Goal: Communication & Community: Answer question/provide support

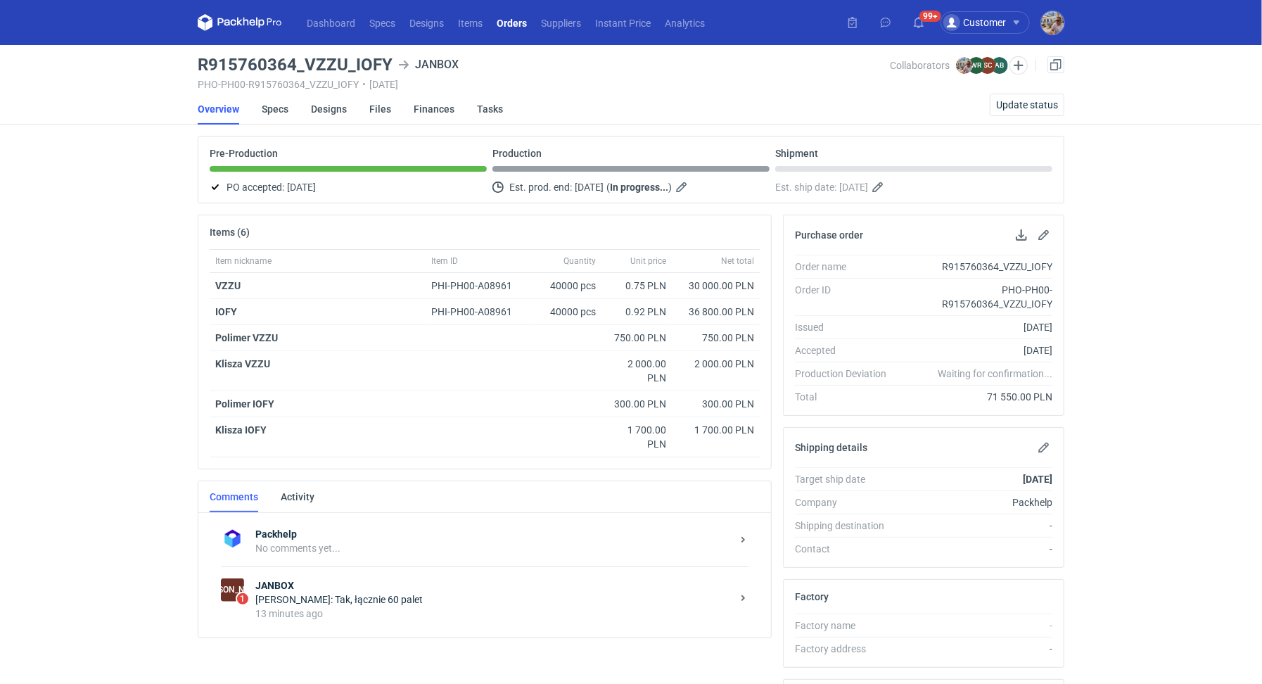
click at [338, 606] on div "13 minutes ago" at bounding box center [493, 613] width 476 height 14
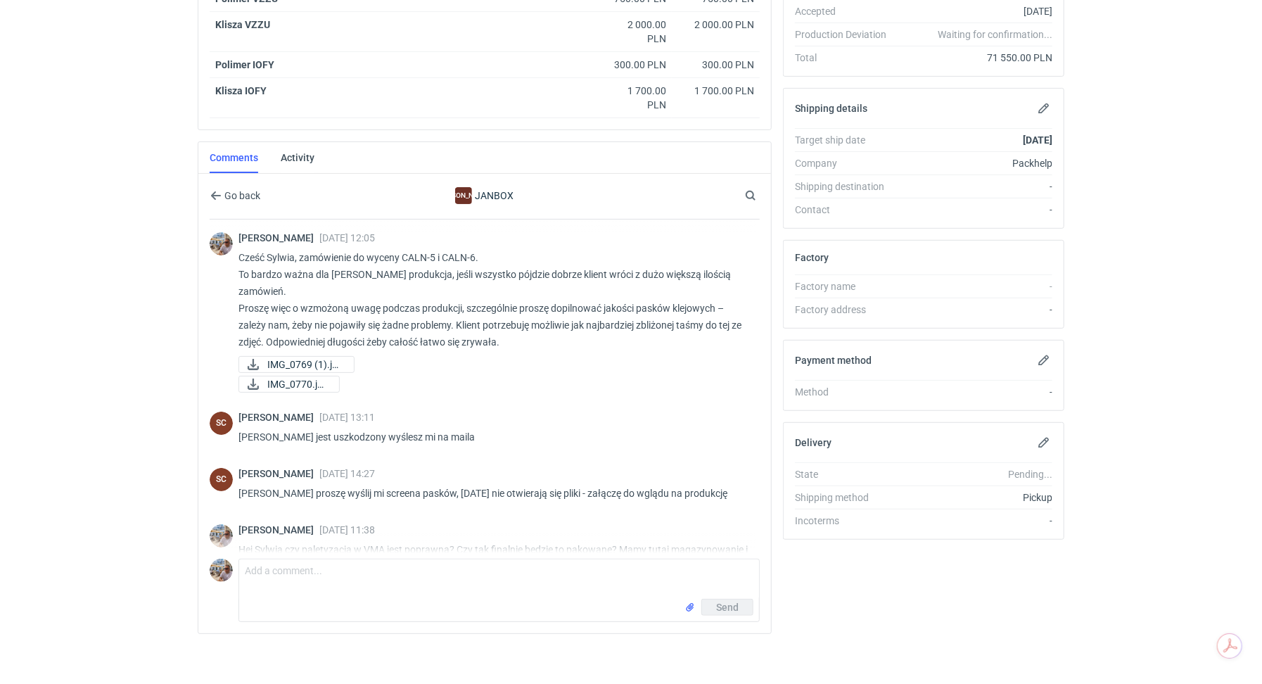
scroll to position [75, 0]
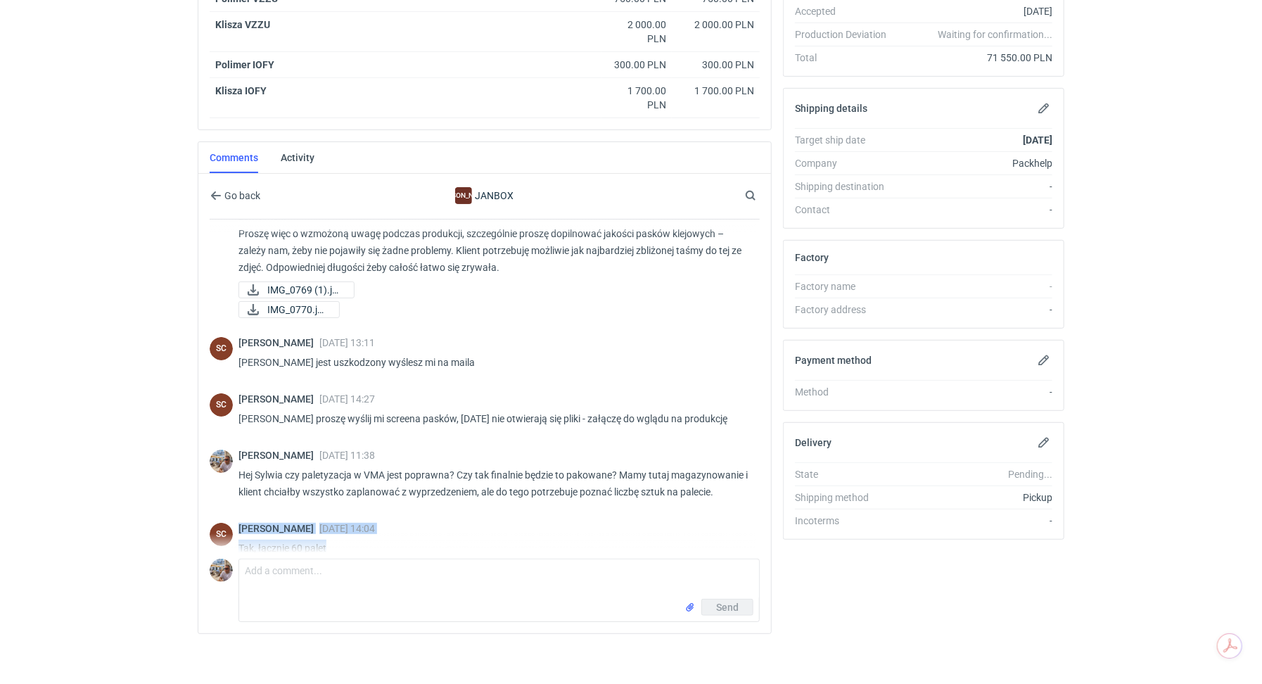
drag, startPoint x: 340, startPoint y: 526, endPoint x: 234, endPoint y: 527, distance: 105.5
click at [234, 527] on div "SC [PERSON_NAME] [DATE] 14:04 Tak, łącznie 60 palet" at bounding box center [485, 542] width 550 height 56
click at [331, 540] on p "Tak, łącznie 60 palet" at bounding box center [494, 548] width 510 height 17
drag, startPoint x: 326, startPoint y: 526, endPoint x: 239, endPoint y: 528, distance: 88.0
click at [239, 540] on p "Tak, łącznie 60 palet" at bounding box center [494, 548] width 510 height 17
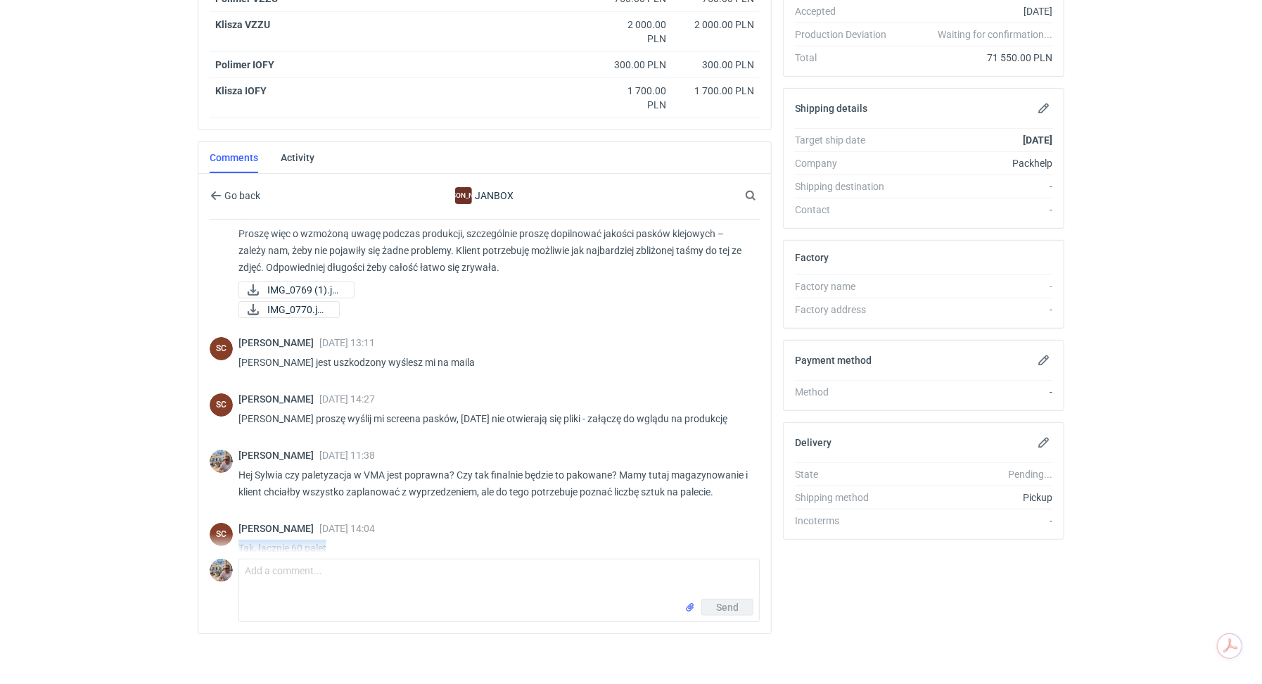
copy p "Tak, łącznie 60 palet"
click at [457, 601] on div "Send" at bounding box center [499, 610] width 520 height 23
